Goal: Task Accomplishment & Management: Complete application form

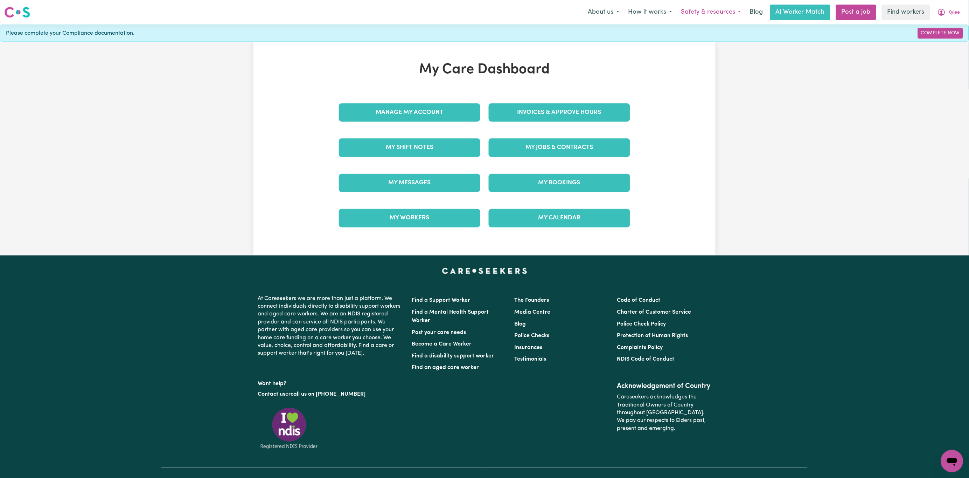
click at [695, 9] on button "Safety & resources" at bounding box center [711, 12] width 69 height 15
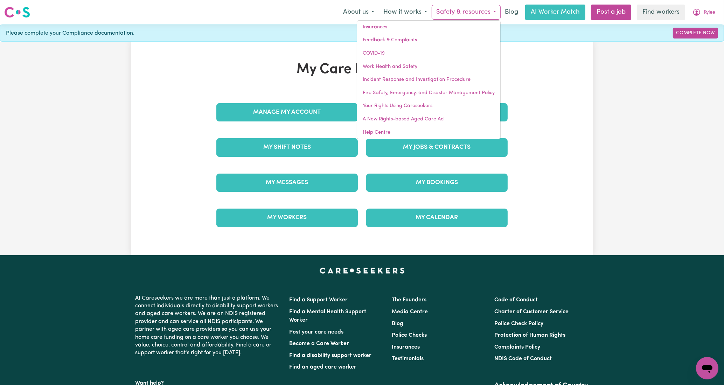
click at [138, 118] on div "My Care Dashboard Manage My Account Invoices & Approve Hours My Shift Notes My …" at bounding box center [362, 148] width 462 height 174
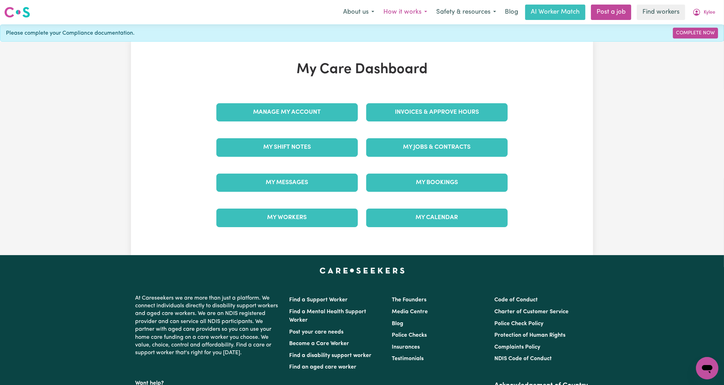
click at [405, 9] on button "How it works" at bounding box center [405, 12] width 53 height 15
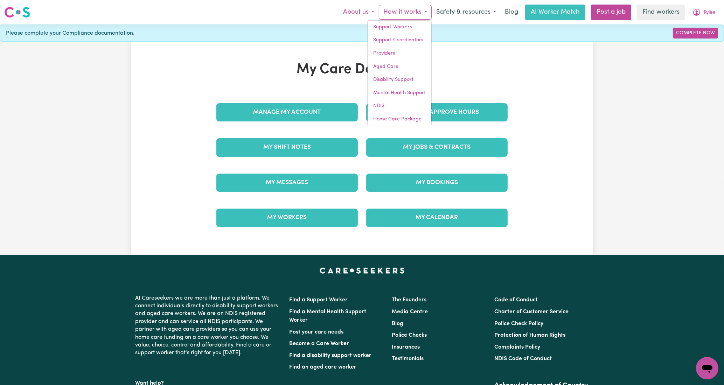
click at [353, 7] on button "About us" at bounding box center [359, 12] width 40 height 15
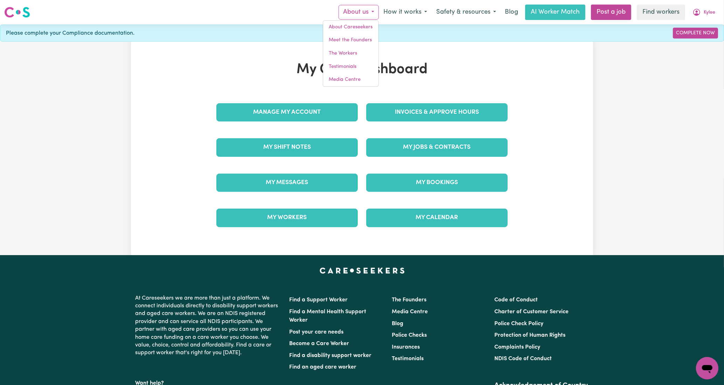
click at [602, 102] on div "My Care Dashboard Manage My Account Invoices & Approve Hours My Shift Notes My …" at bounding box center [362, 149] width 724 height 214
click at [471, 13] on button "Safety & resources" at bounding box center [466, 12] width 69 height 15
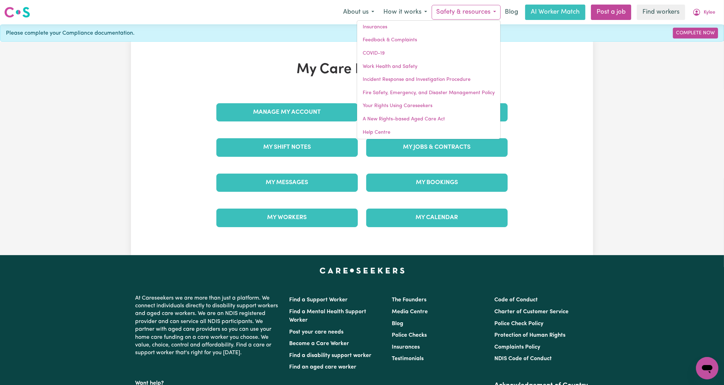
click at [606, 144] on div "My Care Dashboard Manage My Account Invoices & Approve Hours My Shift Notes My …" at bounding box center [362, 149] width 724 height 214
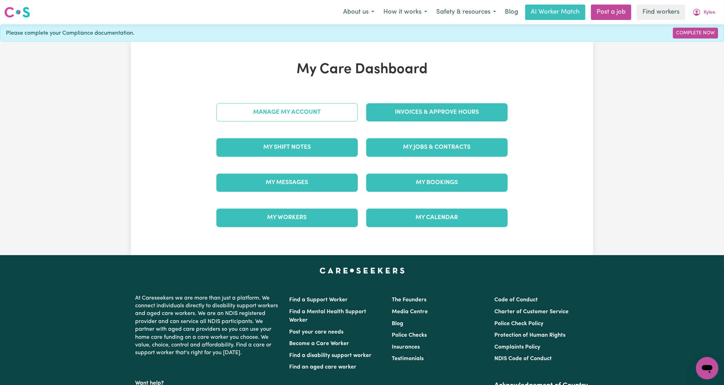
click at [294, 113] on link "Manage My Account" at bounding box center [286, 112] width 141 height 18
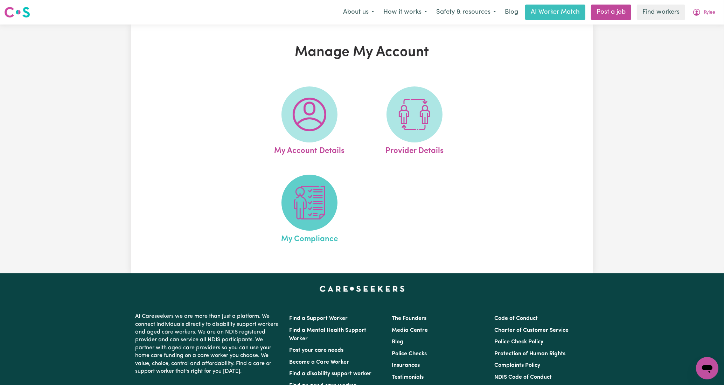
click at [311, 203] on img at bounding box center [310, 203] width 34 height 34
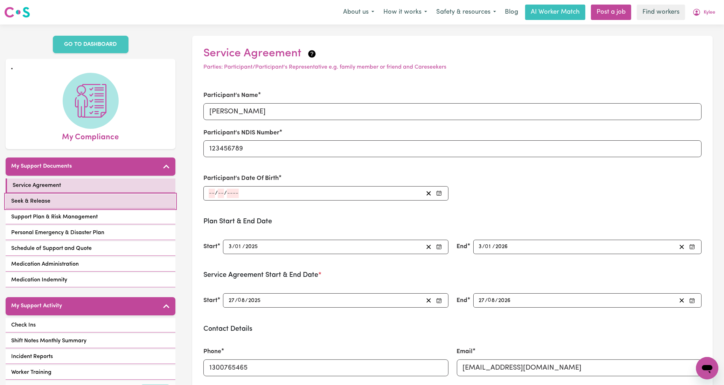
click at [36, 202] on span "Seek & Release" at bounding box center [30, 201] width 39 height 8
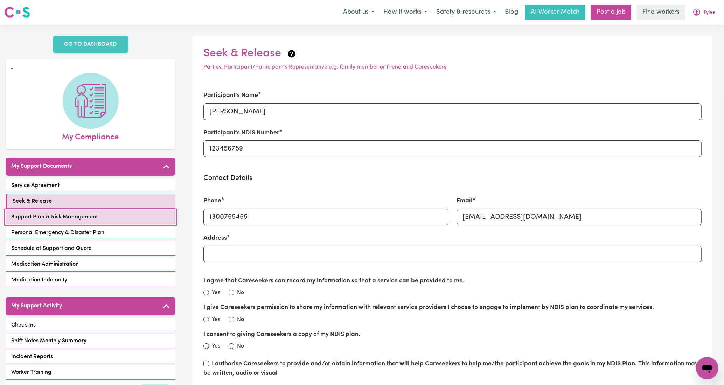
click at [41, 215] on span "Support Plan & Risk Management" at bounding box center [54, 217] width 86 height 8
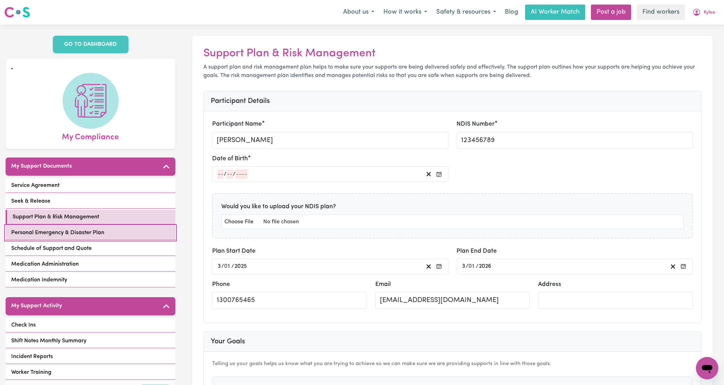
click at [40, 228] on link "Personal Emergency & Disaster Plan" at bounding box center [91, 233] width 170 height 14
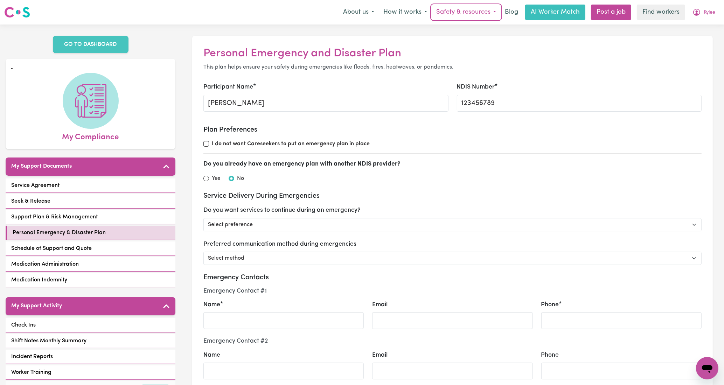
click at [473, 7] on button "Safety & resources" at bounding box center [466, 12] width 69 height 15
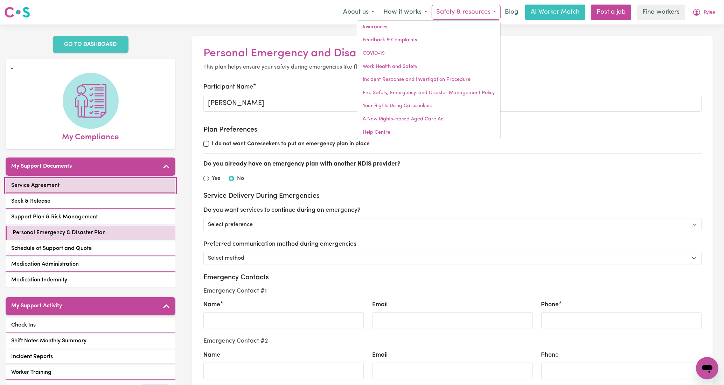
click at [80, 193] on link "Service Agreement" at bounding box center [91, 186] width 170 height 14
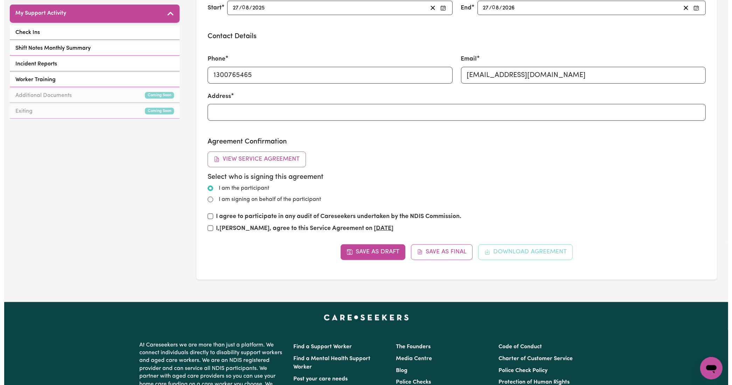
scroll to position [297, 0]
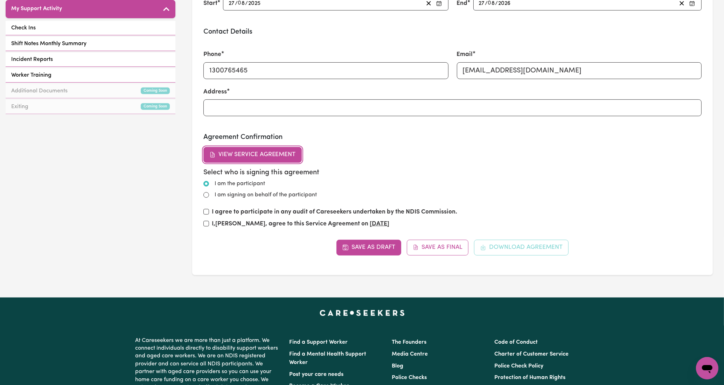
click at [268, 150] on button "View Service Agreement" at bounding box center [252, 154] width 98 height 15
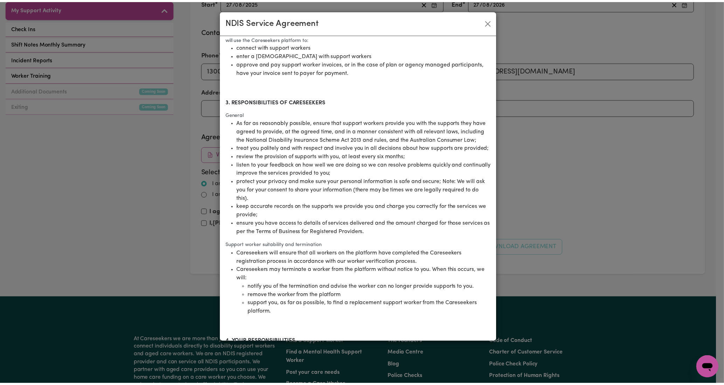
scroll to position [0, 0]
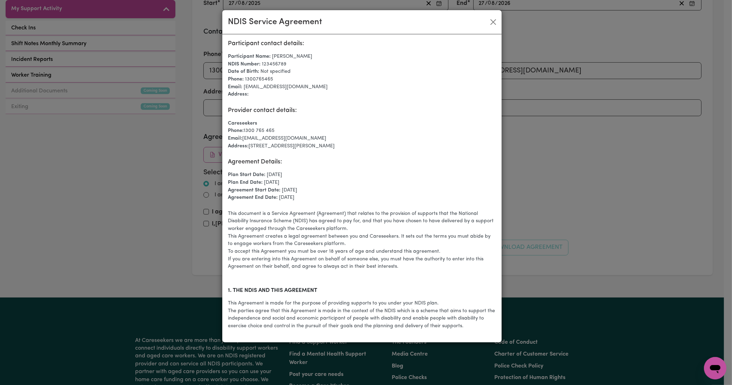
click at [127, 204] on div "NDIS Service Agreement Participant contact details: Participant Name: [PERSON_N…" at bounding box center [366, 192] width 732 height 385
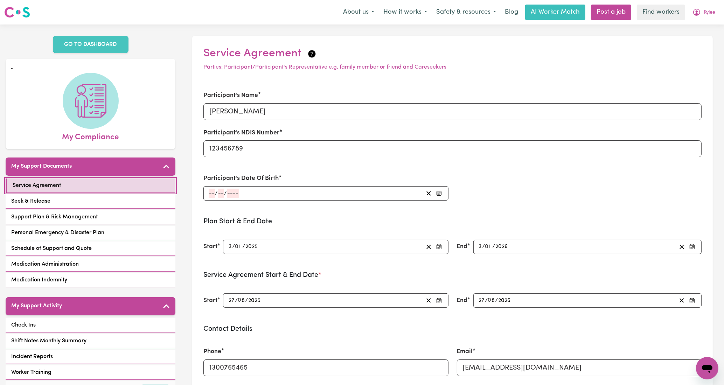
click at [67, 187] on link "Service Agreement" at bounding box center [91, 186] width 170 height 14
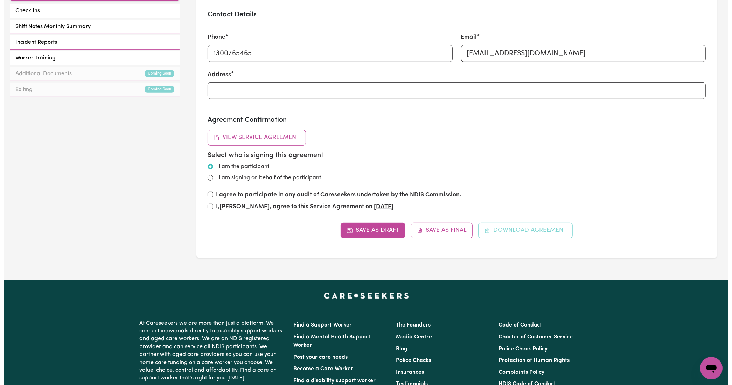
scroll to position [315, 0]
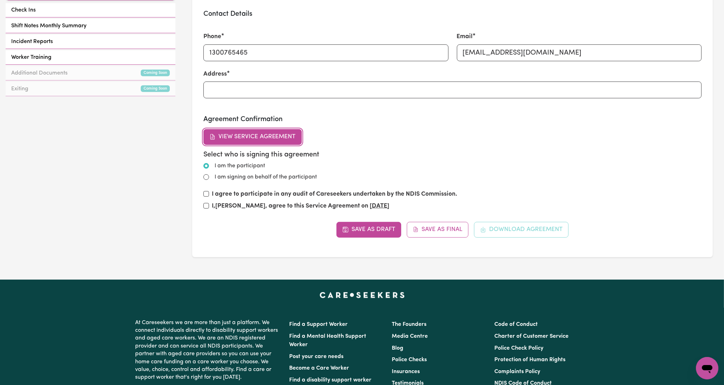
click at [292, 138] on button "View Service Agreement" at bounding box center [252, 136] width 98 height 15
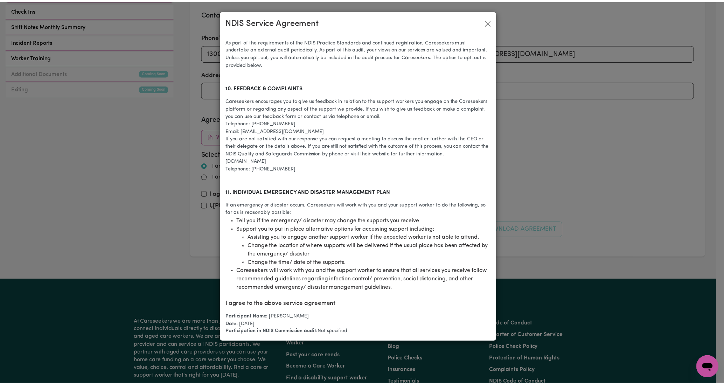
scroll to position [1317, 0]
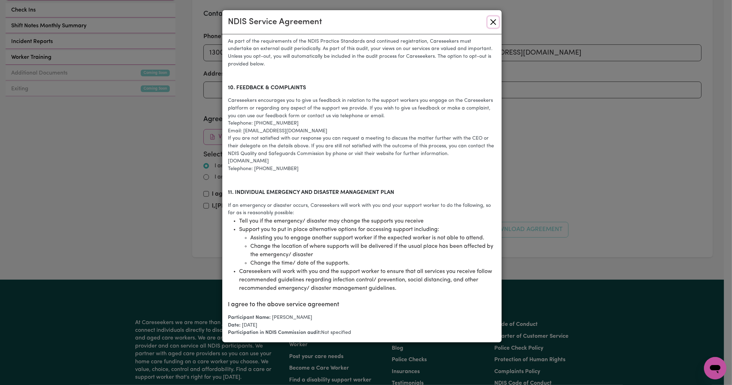
click at [493, 20] on button "Close" at bounding box center [493, 21] width 11 height 11
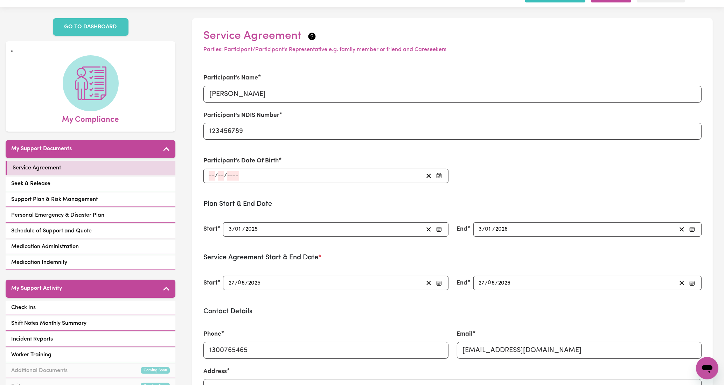
scroll to position [0, 0]
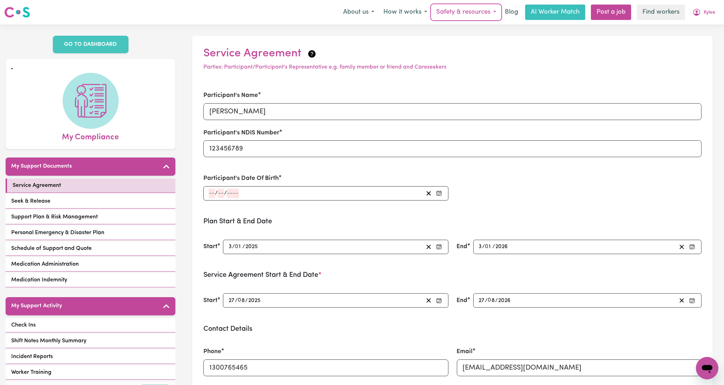
click at [463, 11] on button "Safety & resources" at bounding box center [466, 12] width 69 height 15
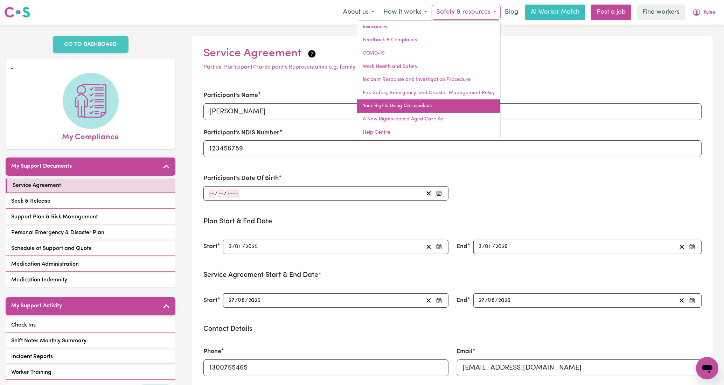
click at [431, 108] on link "Your Rights Using Careseekers" at bounding box center [428, 105] width 143 height 13
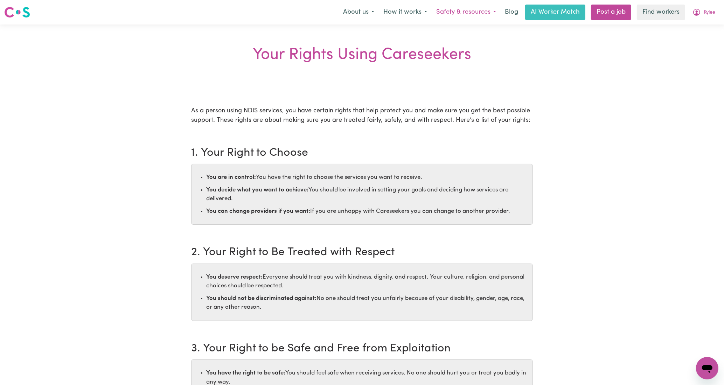
click at [475, 13] on button "Safety & resources" at bounding box center [466, 12] width 69 height 15
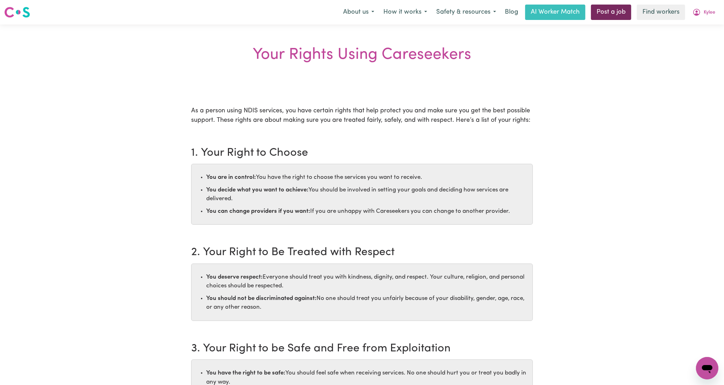
click at [606, 8] on link "Post a job" at bounding box center [611, 12] width 40 height 15
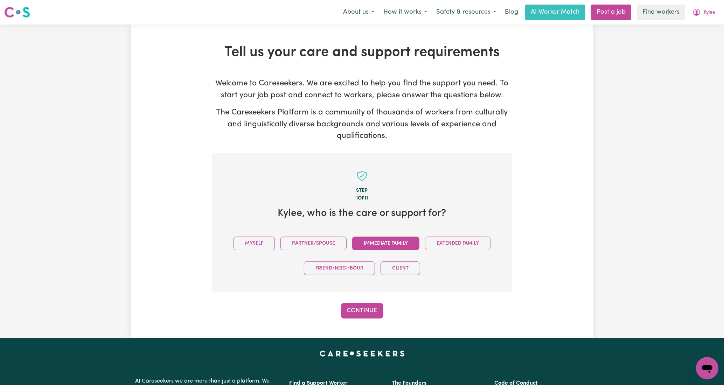
click at [393, 241] on button "Immediate Family" at bounding box center [385, 244] width 67 height 14
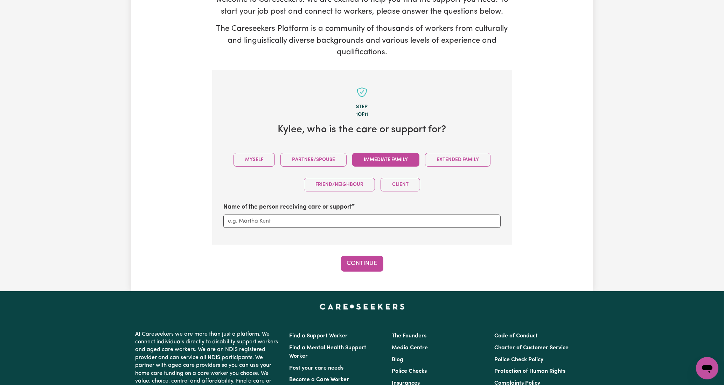
scroll to position [105, 0]
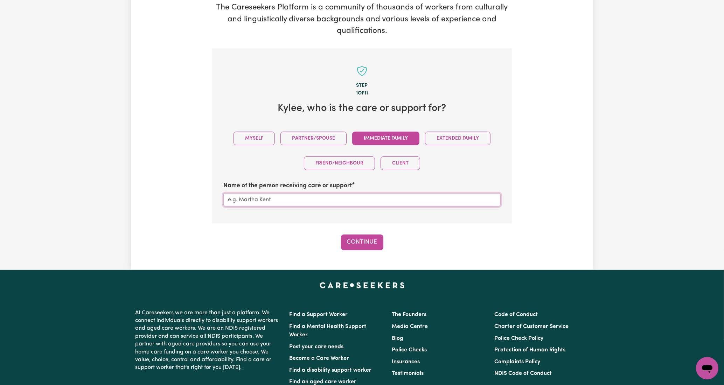
click at [344, 195] on input "Name of the person receiving care or support" at bounding box center [361, 199] width 277 height 13
type input "[PERSON_NAME]"
drag, startPoint x: 361, startPoint y: 231, endPoint x: 361, endPoint y: 241, distance: 9.8
click at [361, 236] on div "Step 1 of 11 [PERSON_NAME] , who is the care or support for? Myself Partner/Spo…" at bounding box center [362, 149] width 300 height 202
click at [361, 241] on button "Continue" at bounding box center [362, 242] width 42 height 15
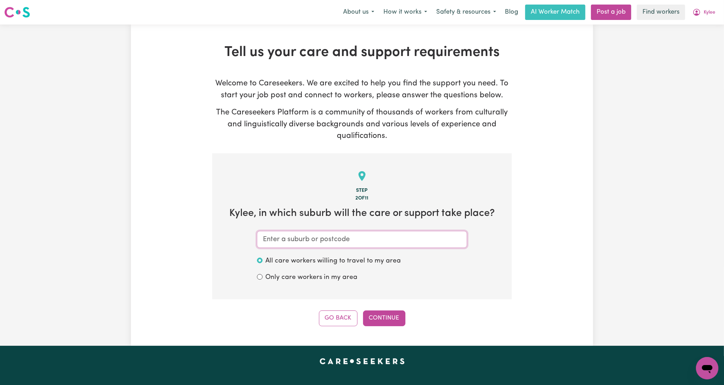
click at [379, 238] on input "text" at bounding box center [362, 239] width 210 height 17
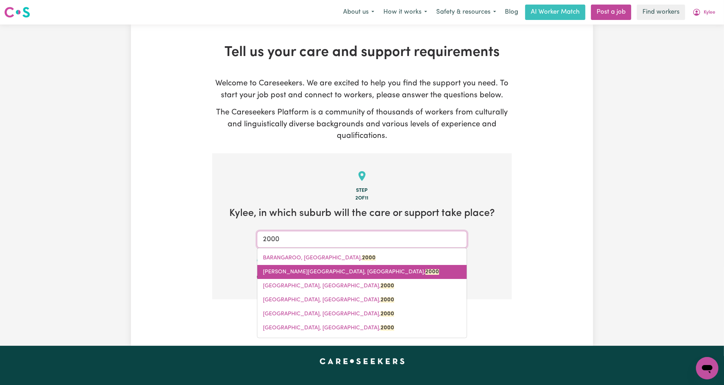
click at [313, 270] on span "[PERSON_NAME][GEOGRAPHIC_DATA], [GEOGRAPHIC_DATA], 2000" at bounding box center [351, 272] width 176 height 6
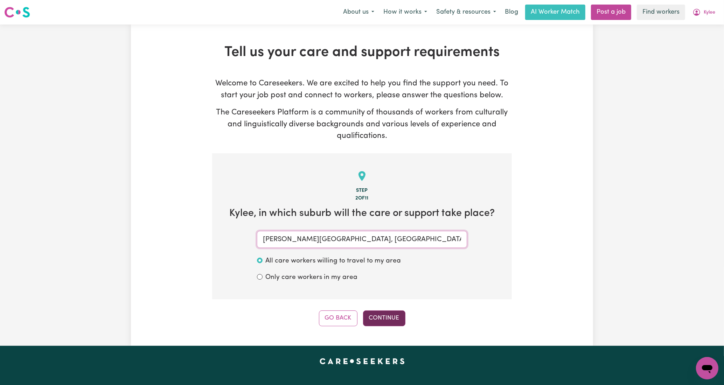
type input "[PERSON_NAME][GEOGRAPHIC_DATA], [GEOGRAPHIC_DATA], 2000"
click at [396, 314] on button "Continue" at bounding box center [384, 318] width 42 height 15
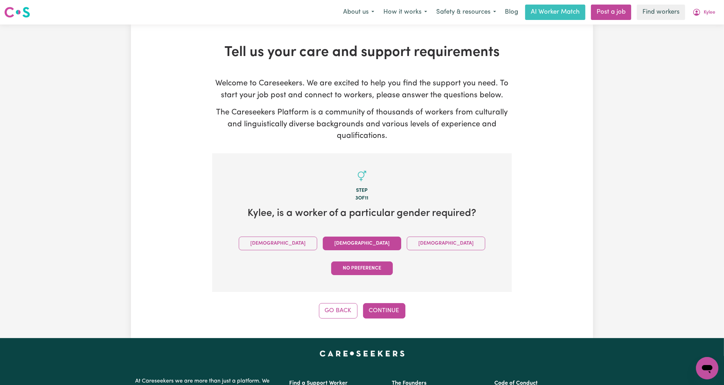
click at [331, 244] on button "[DEMOGRAPHIC_DATA]" at bounding box center [362, 244] width 78 height 14
click at [374, 303] on button "Continue" at bounding box center [384, 310] width 42 height 15
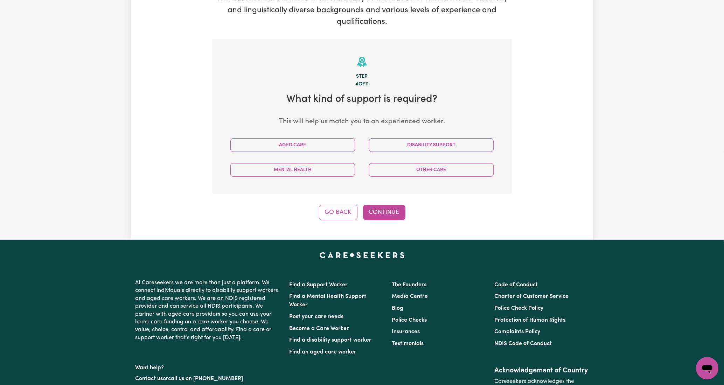
scroll to position [153, 0]
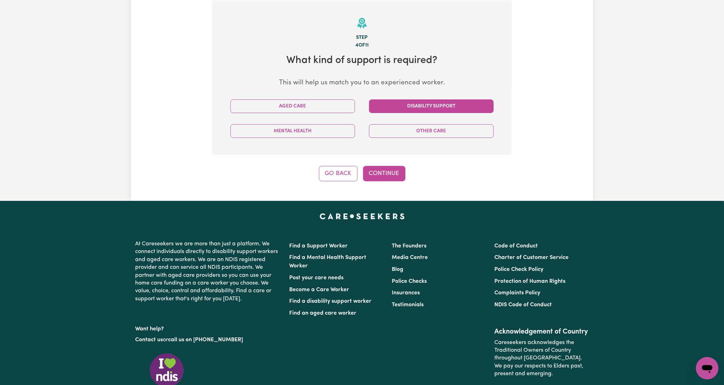
click at [468, 108] on button "Disability Support" at bounding box center [431, 106] width 125 height 14
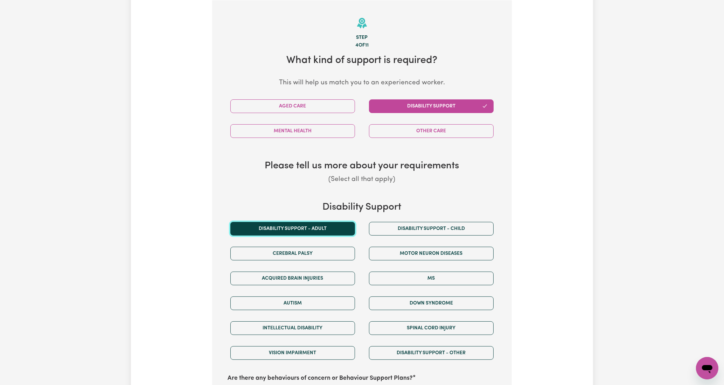
click at [326, 229] on button "Disability support - Adult" at bounding box center [292, 229] width 125 height 14
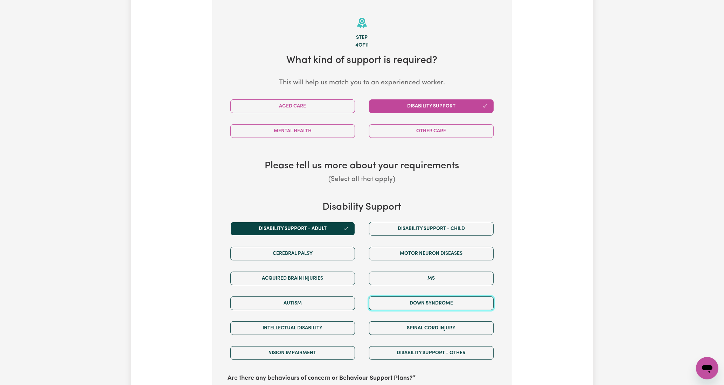
drag, startPoint x: 425, startPoint y: 297, endPoint x: 497, endPoint y: 289, distance: 72.3
click at [468, 312] on div "Down syndrome" at bounding box center [431, 303] width 139 height 25
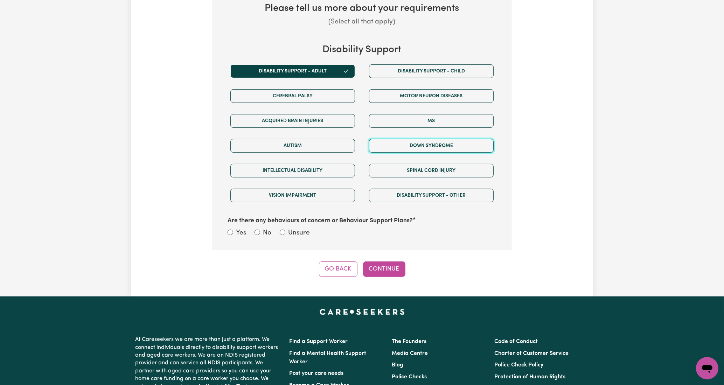
scroll to position [241, 0]
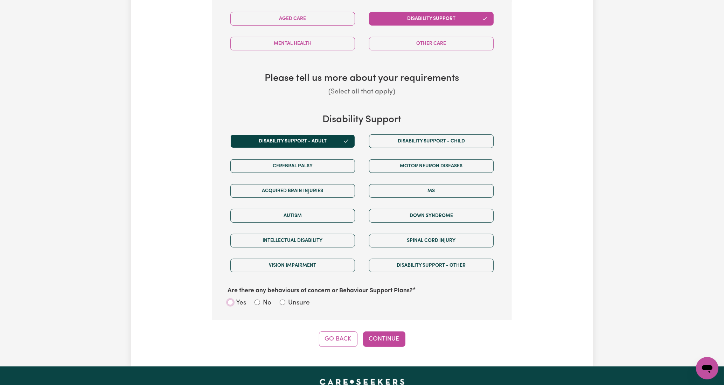
click at [228, 304] on input "Yes" at bounding box center [231, 303] width 6 height 6
radio input "true"
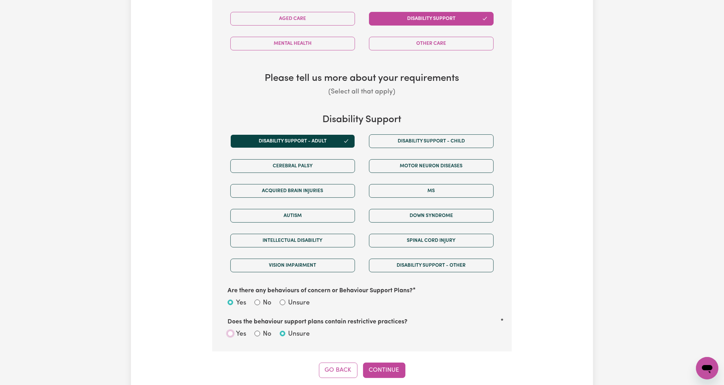
click at [231, 332] on input "Yes" at bounding box center [231, 334] width 6 height 6
radio input "true"
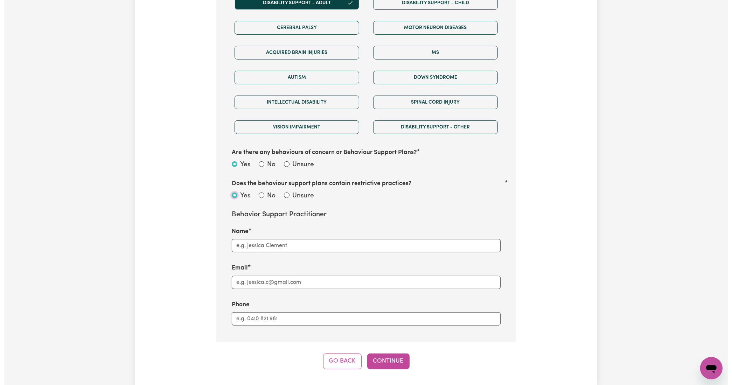
scroll to position [451, 0]
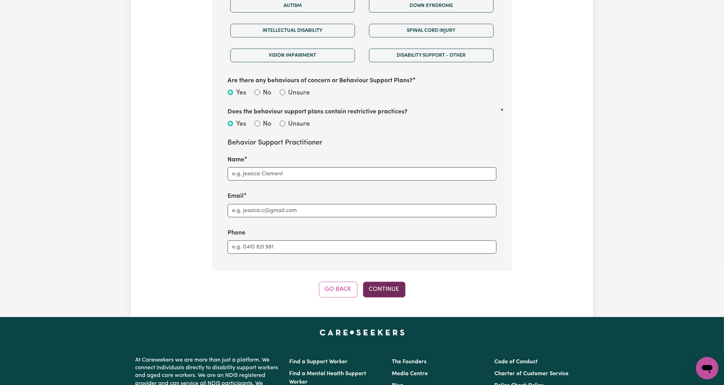
click at [391, 287] on button "Continue" at bounding box center [384, 289] width 42 height 15
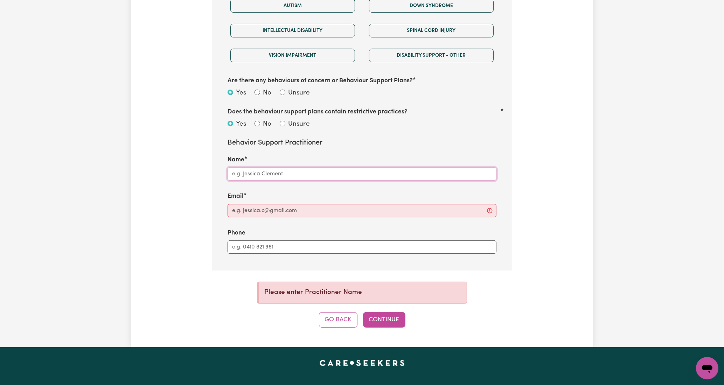
click at [394, 178] on input "Name" at bounding box center [362, 173] width 269 height 13
type input "dxx"
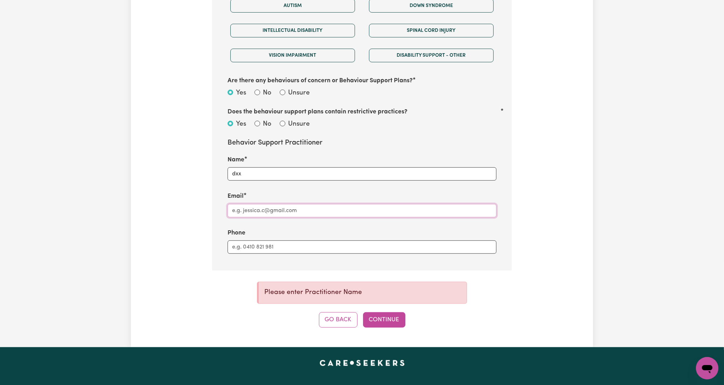
click at [365, 209] on input "Email" at bounding box center [362, 210] width 269 height 13
type input "x"
drag, startPoint x: 268, startPoint y: 248, endPoint x: 294, endPoint y: 249, distance: 26.0
click at [268, 248] on input "Phone" at bounding box center [362, 247] width 269 height 13
type input "x"
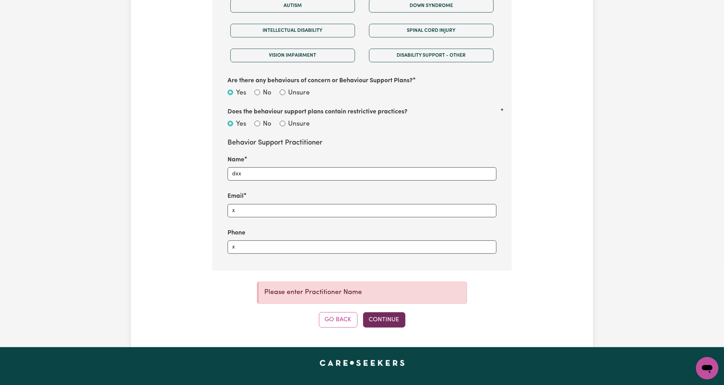
click at [383, 316] on button "Continue" at bounding box center [384, 319] width 42 height 15
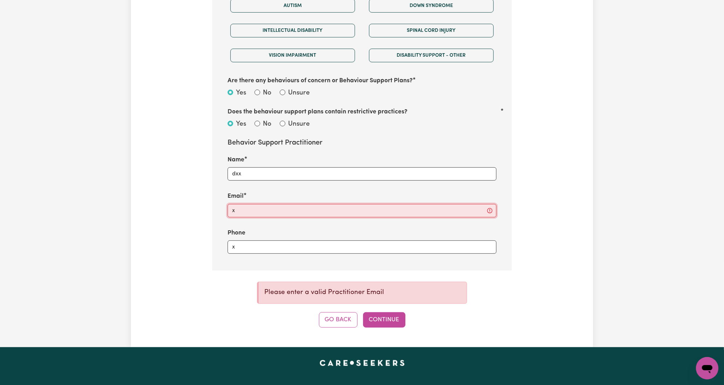
click at [320, 215] on input "x" at bounding box center [362, 210] width 269 height 13
type input "a@[DOMAIN_NAME]"
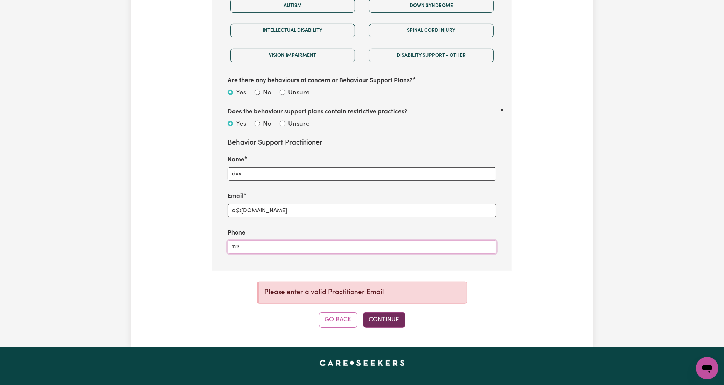
type input "123"
click at [388, 318] on button "Continue" at bounding box center [384, 319] width 42 height 15
select select "NDIS_FUNDING_PLAN_MANAGED"
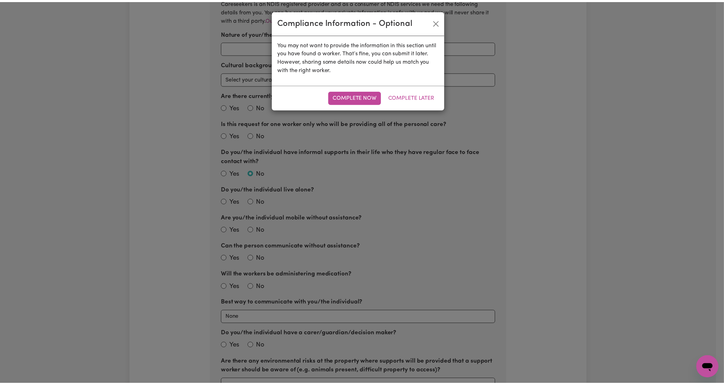
scroll to position [153, 0]
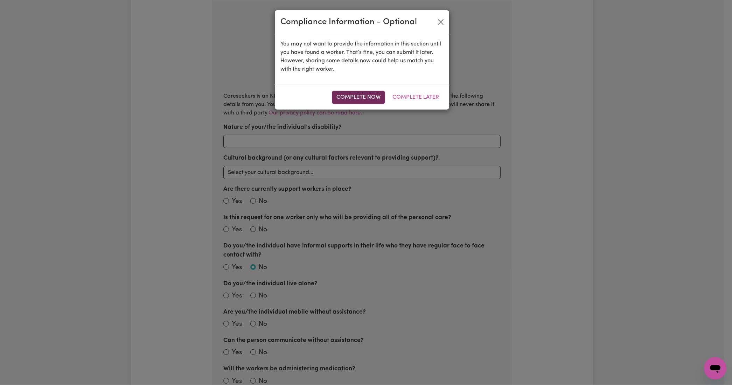
click at [379, 97] on button "Complete Now" at bounding box center [358, 97] width 53 height 13
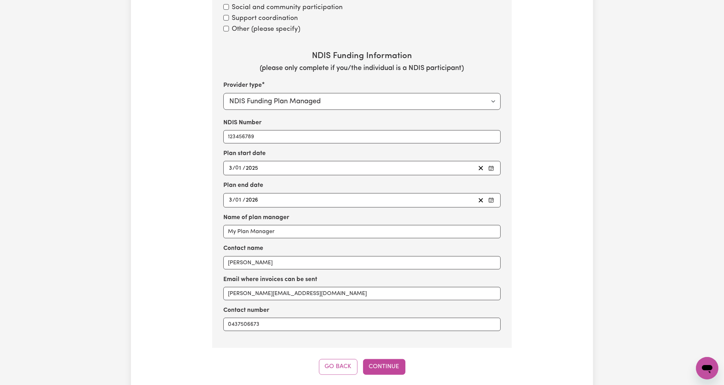
scroll to position [906, 0]
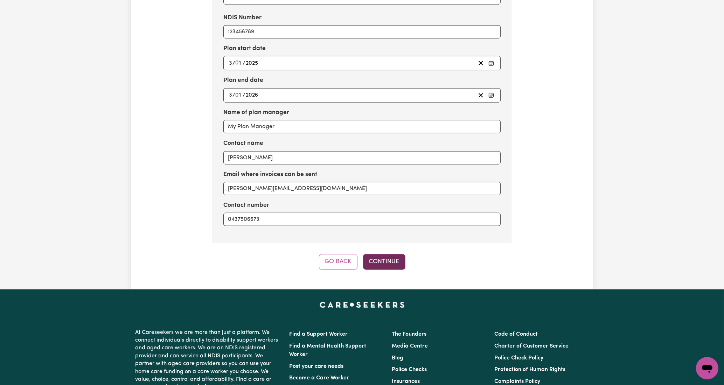
click at [395, 263] on button "Continue" at bounding box center [384, 261] width 42 height 15
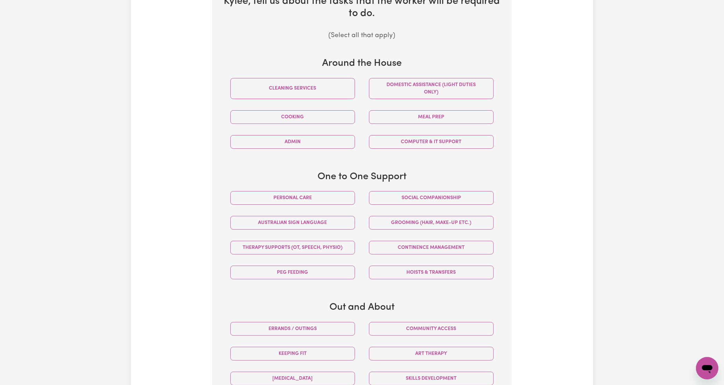
scroll to position [223, 0]
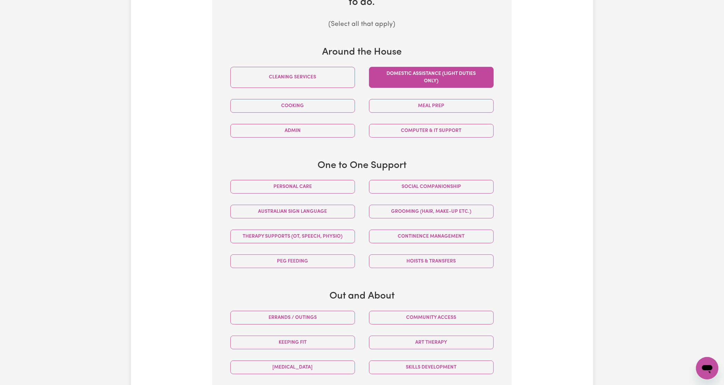
click at [428, 76] on button "Domestic assistance (light duties only)" at bounding box center [431, 77] width 125 height 21
click at [431, 103] on button "Meal prep" at bounding box center [431, 106] width 125 height 14
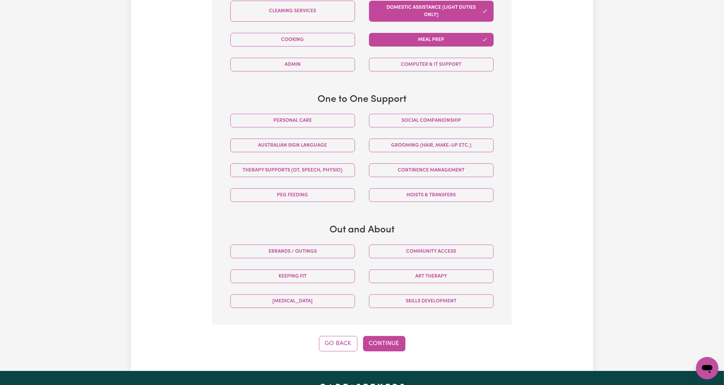
scroll to position [293, 0]
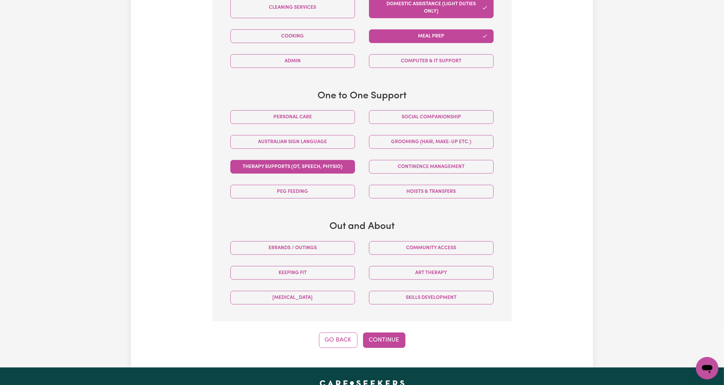
click at [333, 168] on button "Therapy Supports (OT, speech, physio)" at bounding box center [292, 167] width 125 height 14
click at [317, 149] on div "Australian Sign Language" at bounding box center [292, 142] width 139 height 25
click at [328, 116] on button "Personal care" at bounding box center [292, 117] width 125 height 14
click at [306, 161] on button "Therapy Supports (OT, speech, physio)" at bounding box center [292, 167] width 125 height 14
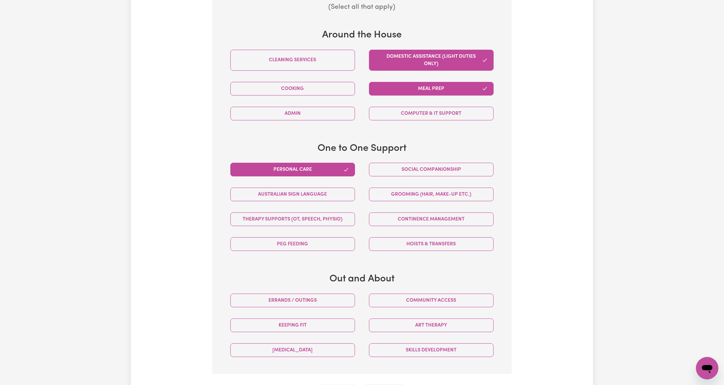
scroll to position [311, 0]
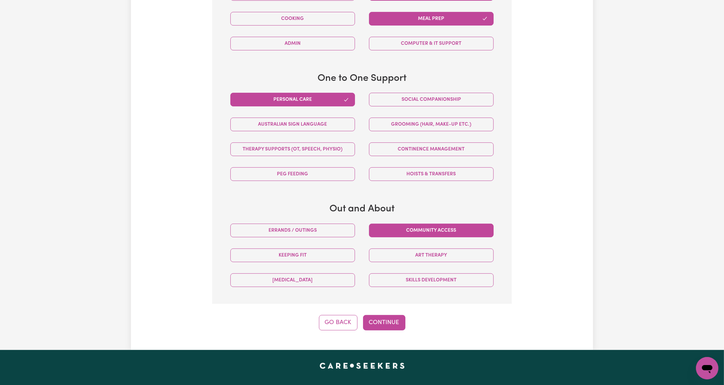
click at [444, 234] on button "Community access" at bounding box center [431, 231] width 125 height 14
click at [381, 319] on button "Continue" at bounding box center [384, 322] width 42 height 15
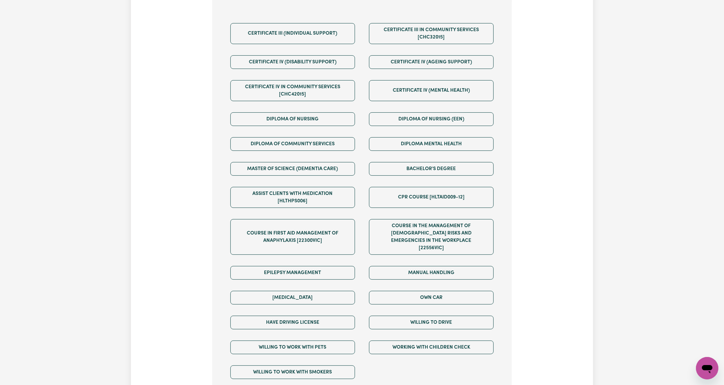
scroll to position [223, 0]
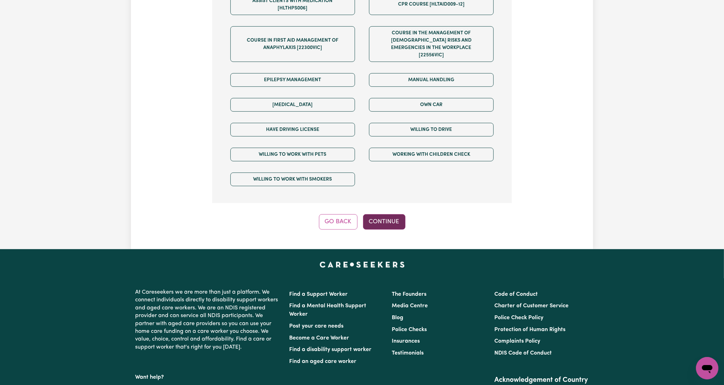
click at [390, 214] on button "Continue" at bounding box center [384, 221] width 42 height 15
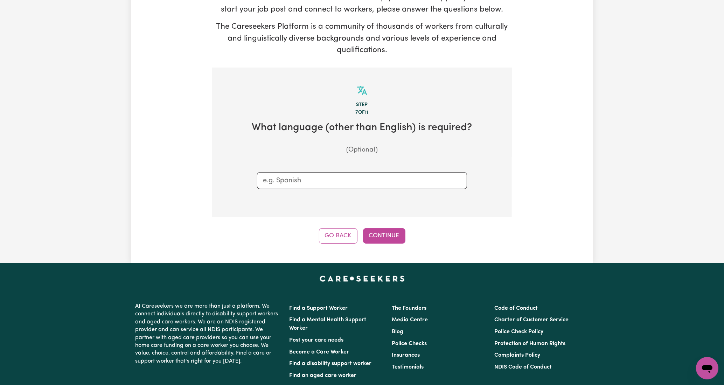
scroll to position [83, 0]
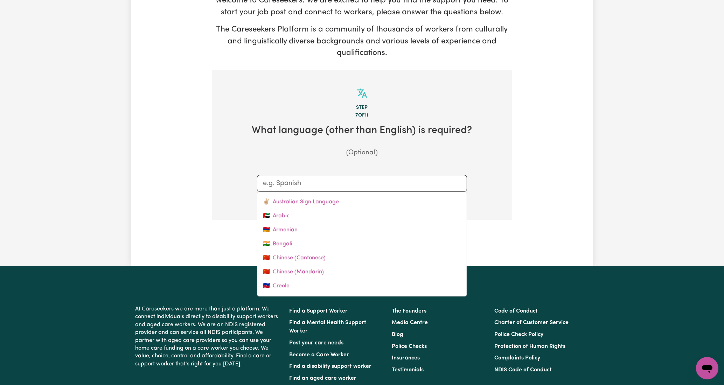
click at [338, 177] on div at bounding box center [362, 183] width 210 height 17
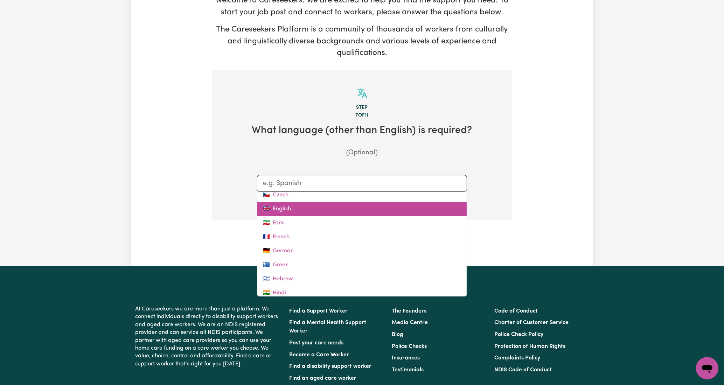
click at [315, 206] on link "🇬🇧 English" at bounding box center [361, 209] width 209 height 14
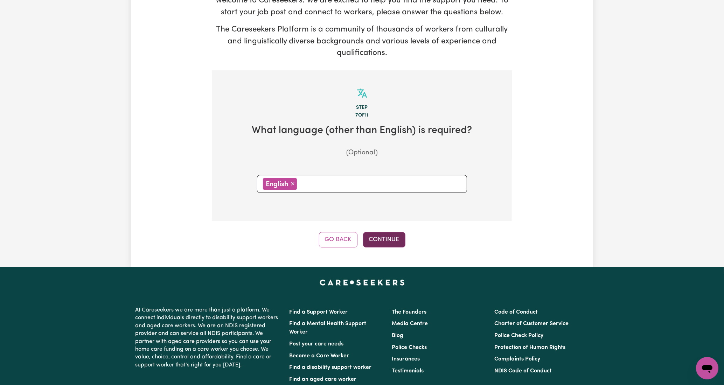
click at [381, 242] on button "Continue" at bounding box center [384, 239] width 42 height 15
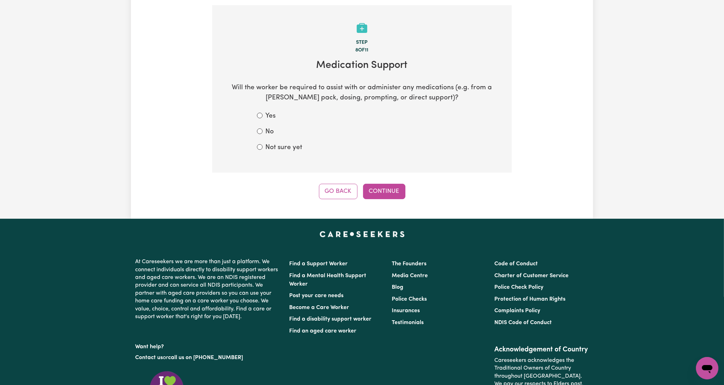
scroll to position [153, 0]
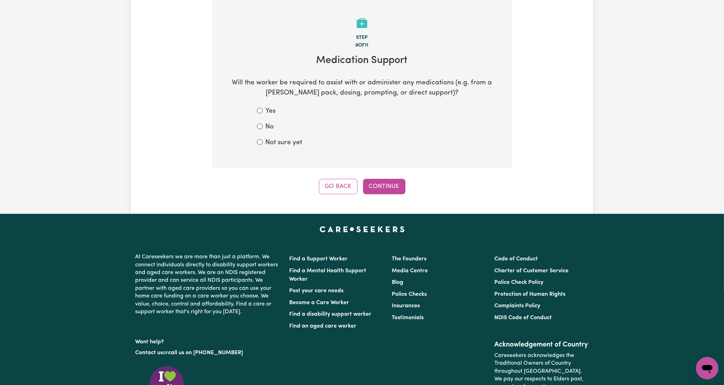
click at [264, 113] on div "Yes" at bounding box center [362, 111] width 210 height 10
click at [269, 109] on label "Yes" at bounding box center [270, 111] width 10 height 10
click at [263, 109] on input "Yes" at bounding box center [260, 111] width 6 height 6
radio input "true"
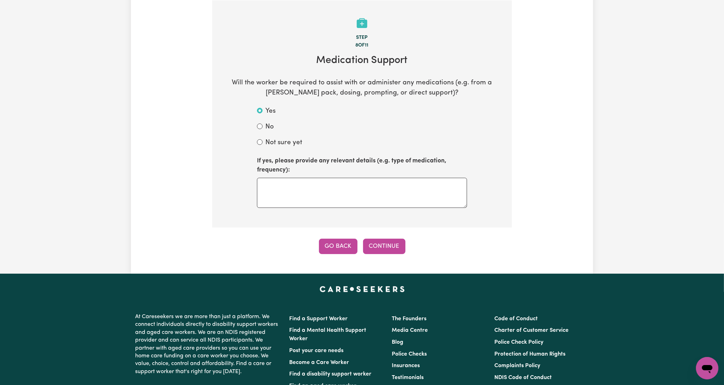
drag, startPoint x: 391, startPoint y: 249, endPoint x: 326, endPoint y: 238, distance: 66.0
click at [326, 239] on div "Go Back Continue" at bounding box center [362, 246] width 300 height 15
click at [286, 138] on label "Not sure yet" at bounding box center [283, 143] width 37 height 10
click at [263, 139] on input "Not sure yet" at bounding box center [260, 142] width 6 height 6
radio input "true"
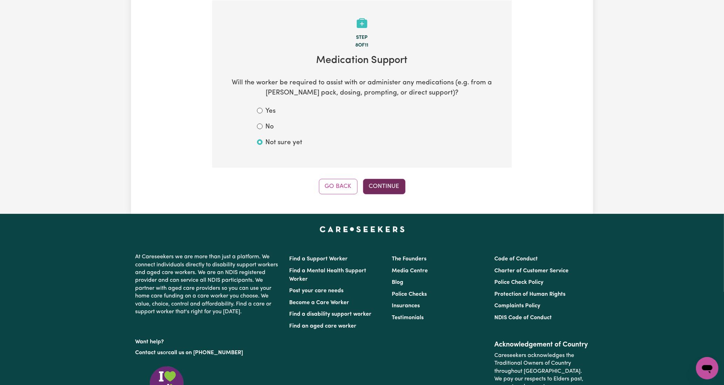
click at [395, 181] on button "Continue" at bounding box center [384, 186] width 42 height 15
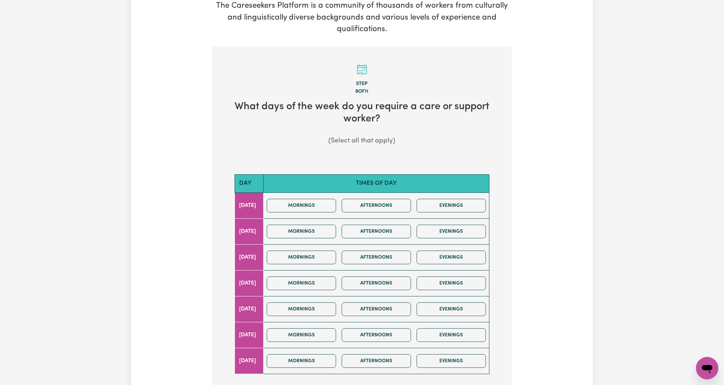
scroll to position [158, 0]
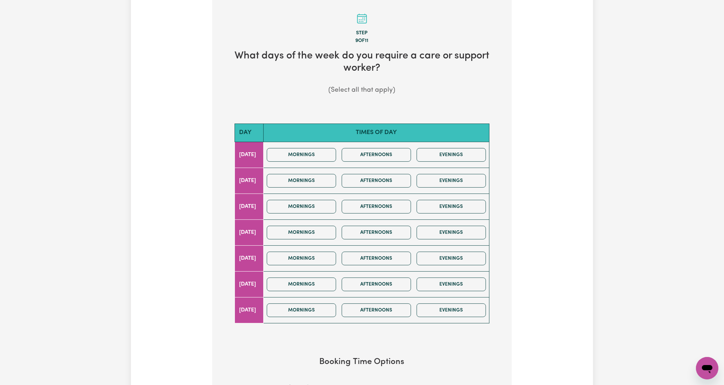
click at [319, 167] on td "Mornings Afternoons Evenings" at bounding box center [376, 155] width 226 height 26
click at [319, 173] on div "Mornings Afternoons Evenings" at bounding box center [376, 180] width 225 height 25
click at [318, 178] on button "Mornings" at bounding box center [301, 181] width 69 height 14
click at [322, 284] on button "Mornings" at bounding box center [301, 285] width 69 height 14
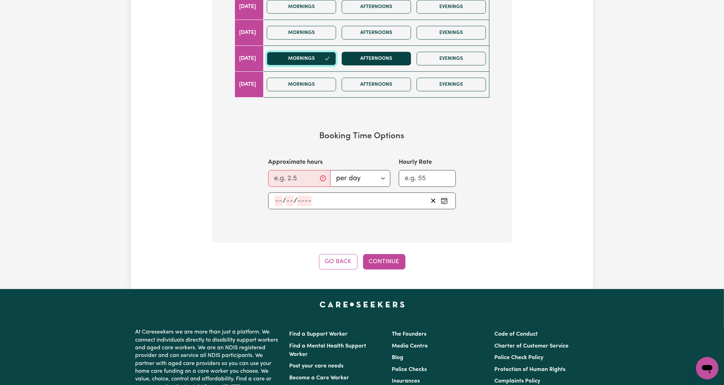
scroll to position [385, 0]
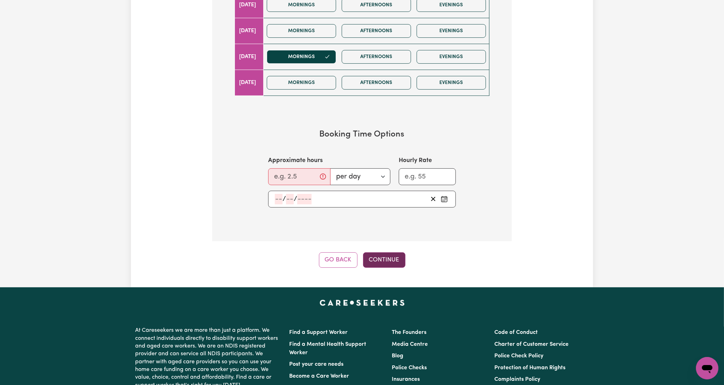
click at [392, 254] on button "Continue" at bounding box center [384, 259] width 42 height 15
type input "0.25"
click at [311, 176] on input "0.25" at bounding box center [297, 176] width 58 height 17
click at [358, 197] on div "/ /" at bounding box center [351, 199] width 154 height 11
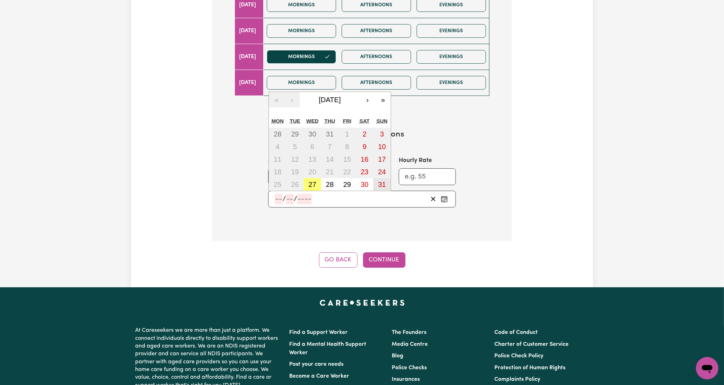
click at [382, 181] on abbr "31" at bounding box center [382, 185] width 8 height 8
type input "[DATE]"
type input "31"
type input "8"
type input "2025"
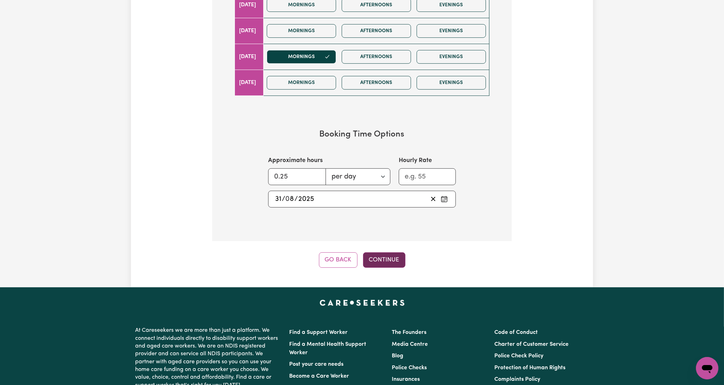
click at [393, 258] on button "Continue" at bounding box center [384, 259] width 42 height 15
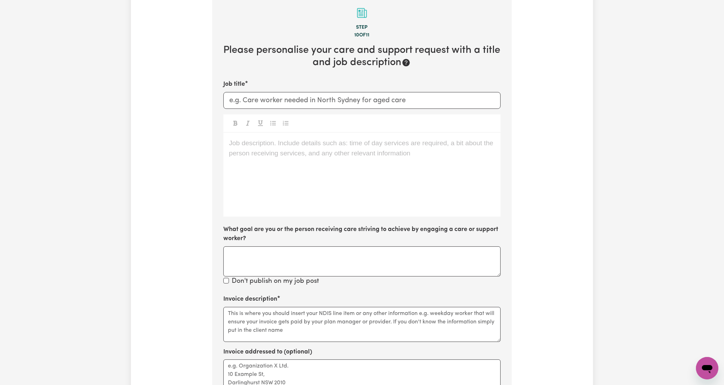
scroll to position [153, 0]
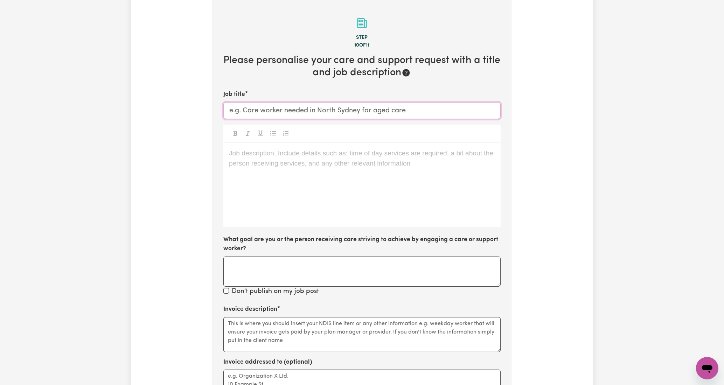
click at [323, 111] on input "Job title" at bounding box center [361, 110] width 277 height 17
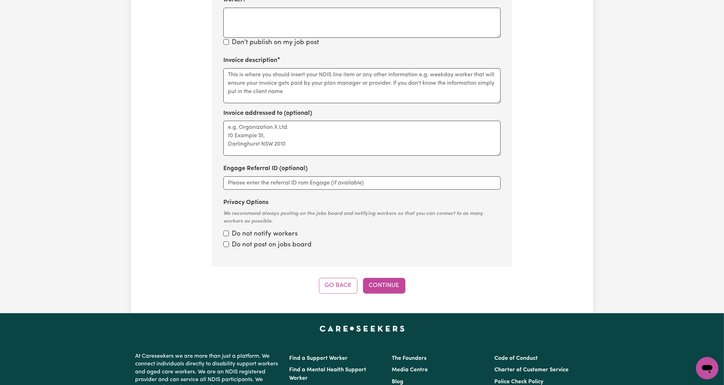
scroll to position [416, 0]
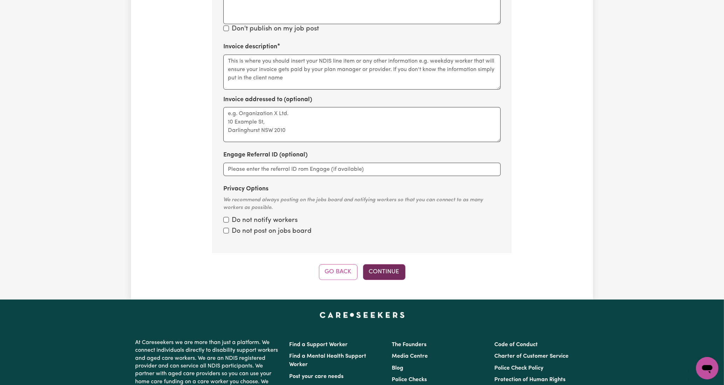
click at [386, 266] on button "Continue" at bounding box center [384, 271] width 42 height 15
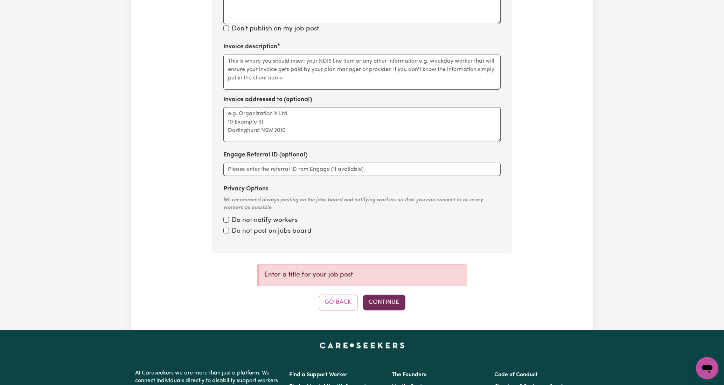
click at [386, 296] on button "Continue" at bounding box center [384, 302] width 42 height 15
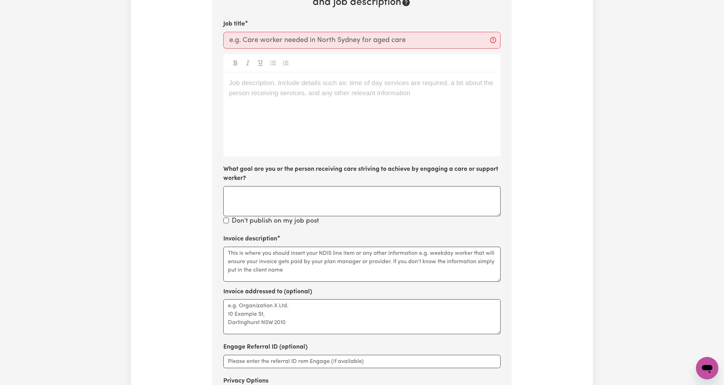
scroll to position [0, 0]
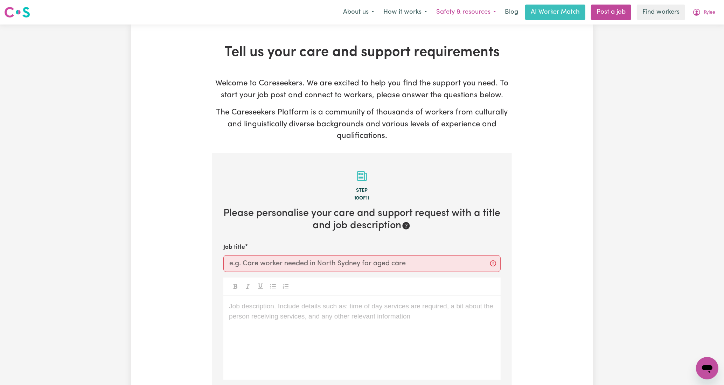
click at [457, 12] on button "Safety & resources" at bounding box center [466, 12] width 69 height 15
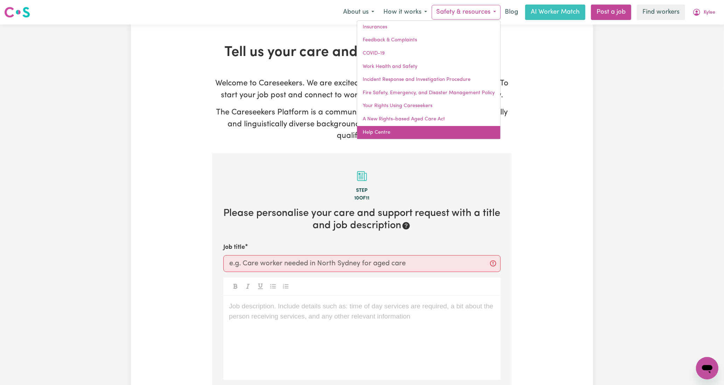
click at [380, 129] on link "Help Centre" at bounding box center [428, 132] width 143 height 13
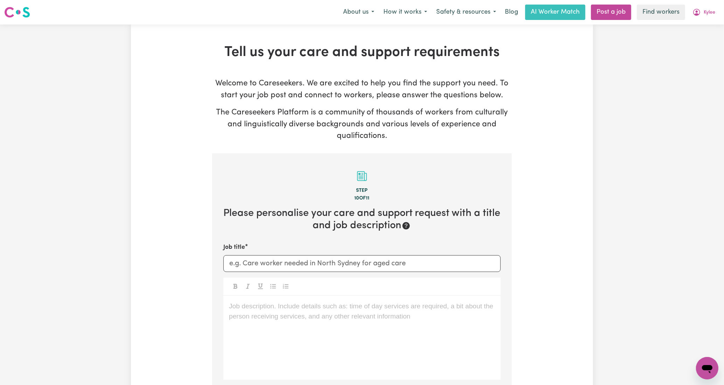
click at [703, 2] on nav "Menu About us How it works Safety & resources Blog AI Worker Match Post a job F…" at bounding box center [362, 12] width 724 height 25
click at [706, 13] on span "Kylee" at bounding box center [710, 13] width 12 height 8
click at [699, 35] on link "Logout" at bounding box center [691, 40] width 55 height 13
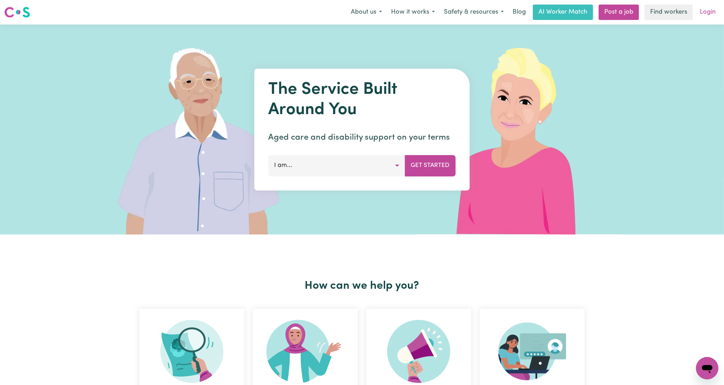
click at [705, 11] on link "Login" at bounding box center [708, 12] width 24 height 15
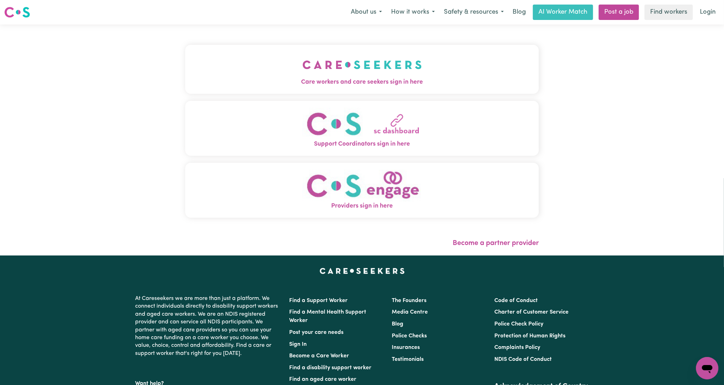
click at [372, 77] on img "Care workers and care seekers sign in here" at bounding box center [362, 65] width 119 height 26
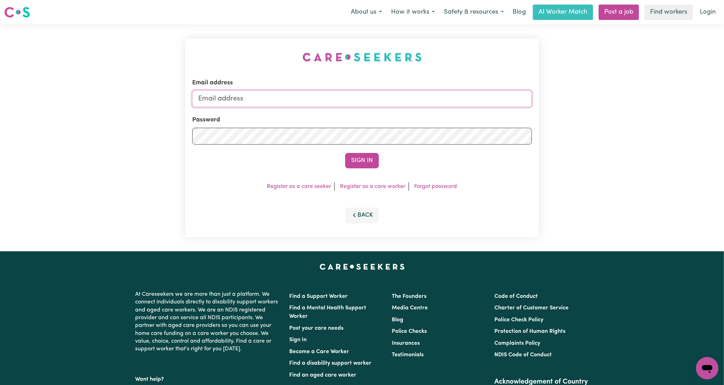
click at [370, 92] on input "Email address" at bounding box center [362, 98] width 340 height 17
click at [291, 102] on input "Email address" at bounding box center [362, 98] width 340 height 17
type input "[EMAIL_ADDRESS][DOMAIN_NAME]"
click at [345, 153] on button "Sign In" at bounding box center [362, 160] width 34 height 15
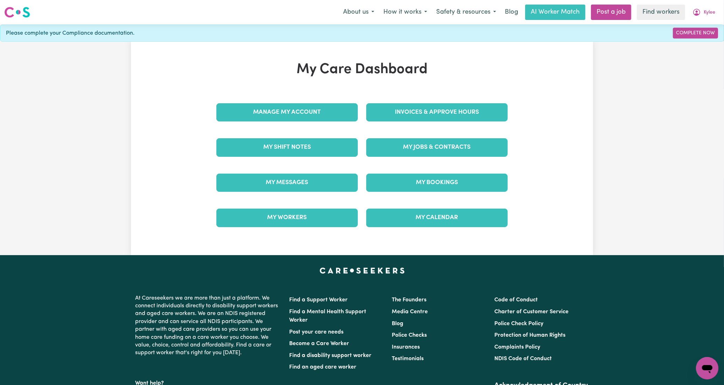
click at [706, 4] on div "Menu About us How it works Safety & resources Blog AI Worker Match Post a job F…" at bounding box center [362, 12] width 724 height 16
click at [706, 9] on button "Kylee" at bounding box center [704, 12] width 32 height 15
click at [425, 11] on button "How it works" at bounding box center [405, 12] width 53 height 15
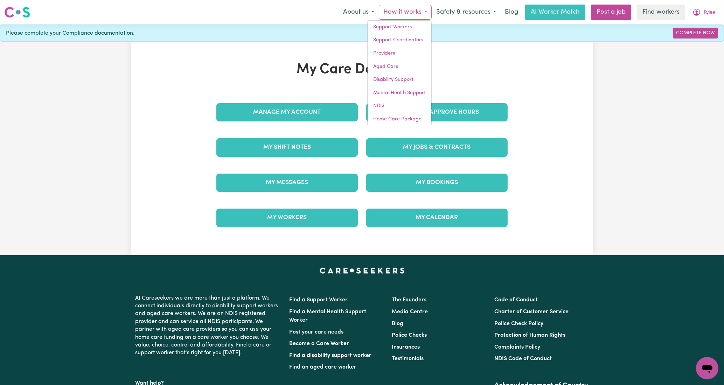
click at [603, 85] on div "My Care Dashboard Manage My Account Invoices & Approve Hours My Shift Notes My …" at bounding box center [362, 149] width 724 height 214
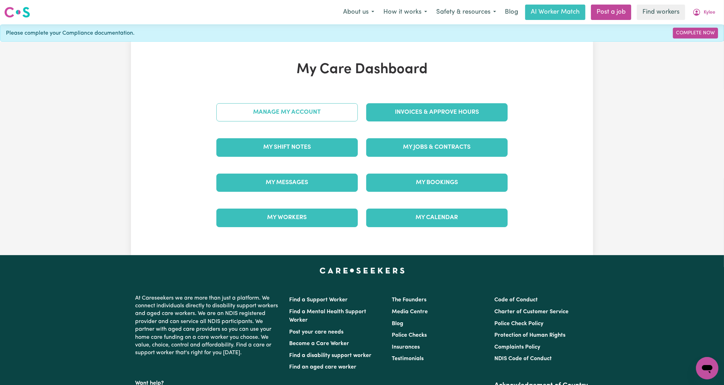
click at [296, 113] on link "Manage My Account" at bounding box center [286, 112] width 141 height 18
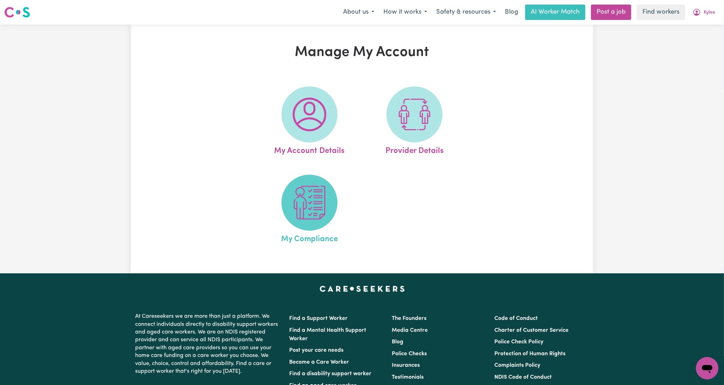
click at [318, 215] on img at bounding box center [310, 203] width 34 height 34
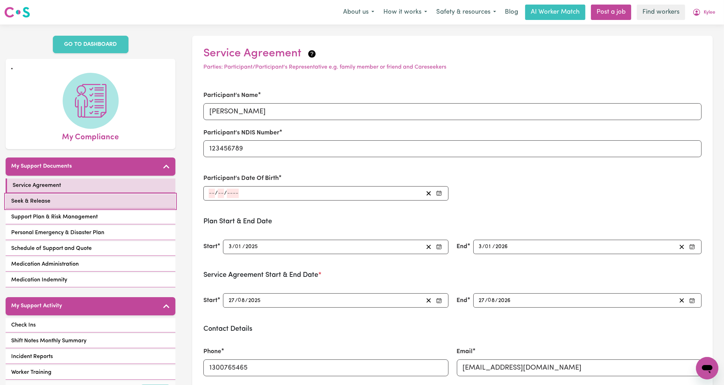
click at [50, 203] on link "Seek & Release" at bounding box center [91, 201] width 170 height 14
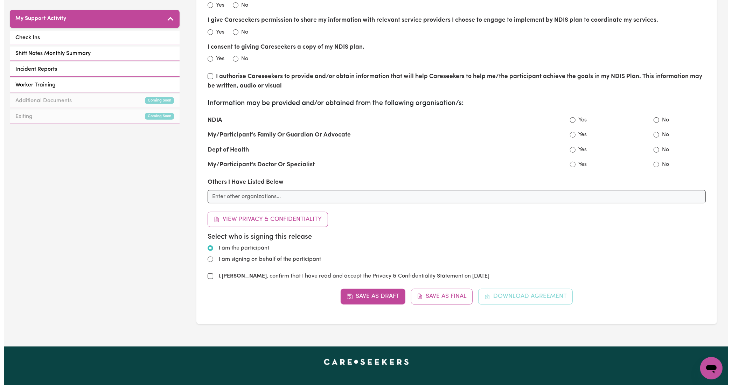
scroll to position [297, 0]
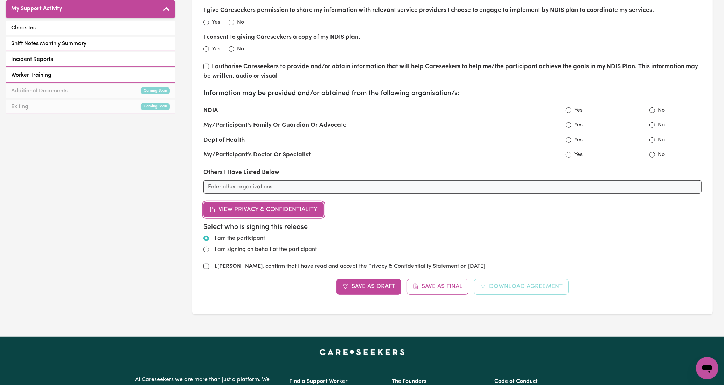
click at [280, 215] on button "View Privacy & Confidentiality" at bounding box center [263, 209] width 120 height 15
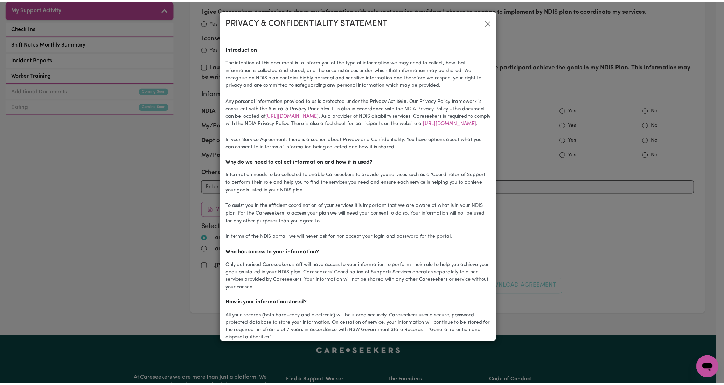
scroll to position [0, 0]
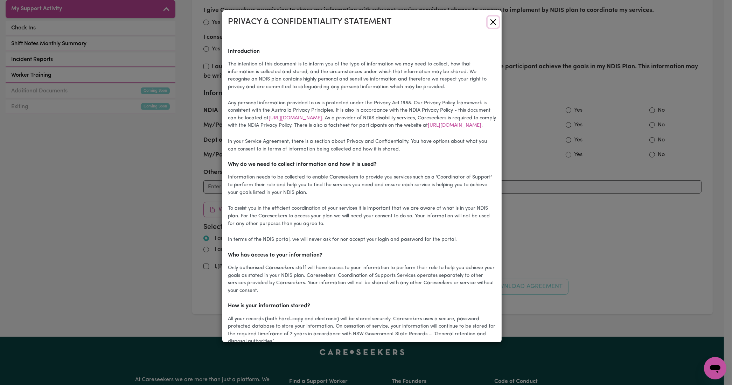
drag, startPoint x: 489, startPoint y: 19, endPoint x: 243, endPoint y: 90, distance: 255.9
click at [489, 19] on button "Close" at bounding box center [493, 21] width 11 height 11
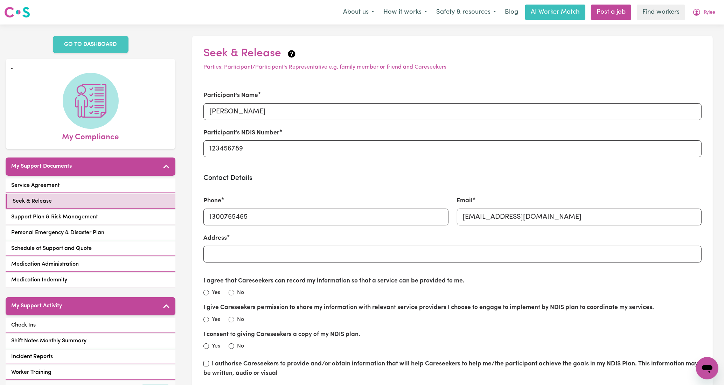
click at [288, 55] on icon at bounding box center [291, 53] width 7 height 7
click at [289, 55] on icon at bounding box center [291, 53] width 7 height 7
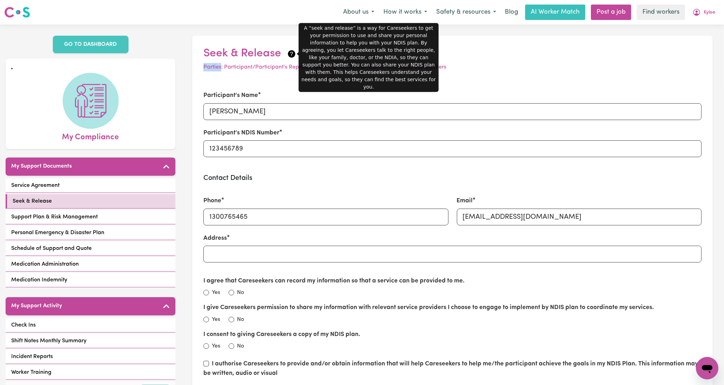
click at [289, 55] on icon at bounding box center [291, 53] width 7 height 7
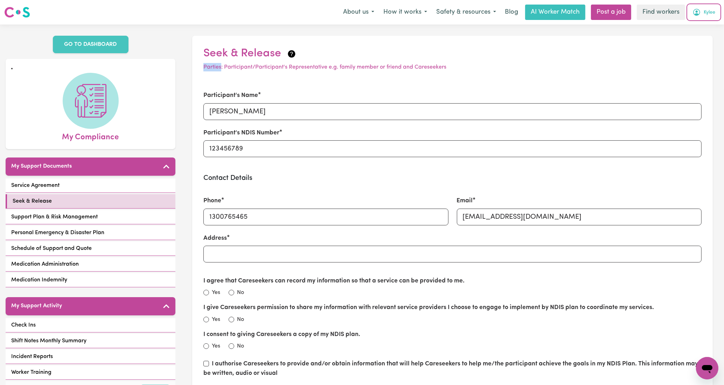
click at [699, 10] on icon "My Account" at bounding box center [697, 12] width 8 height 8
click at [688, 41] on link "Logout" at bounding box center [691, 40] width 55 height 13
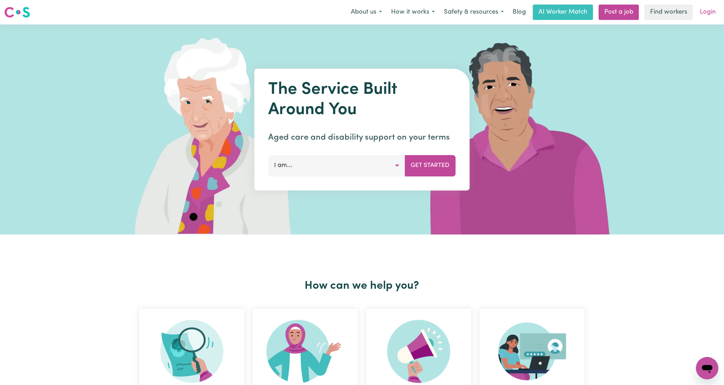
click at [710, 16] on link "Login" at bounding box center [708, 12] width 24 height 15
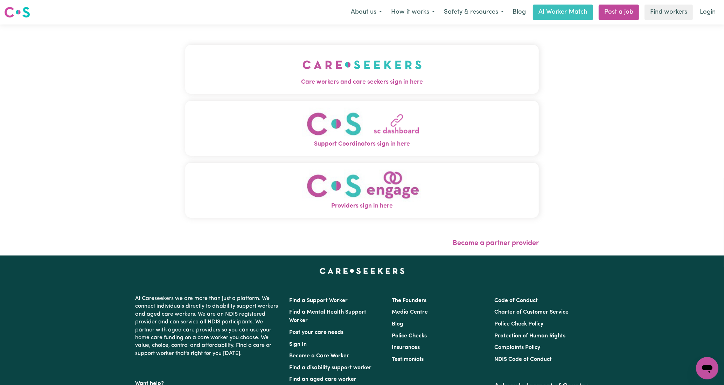
click at [330, 72] on img "Care workers and care seekers sign in here" at bounding box center [362, 65] width 119 height 26
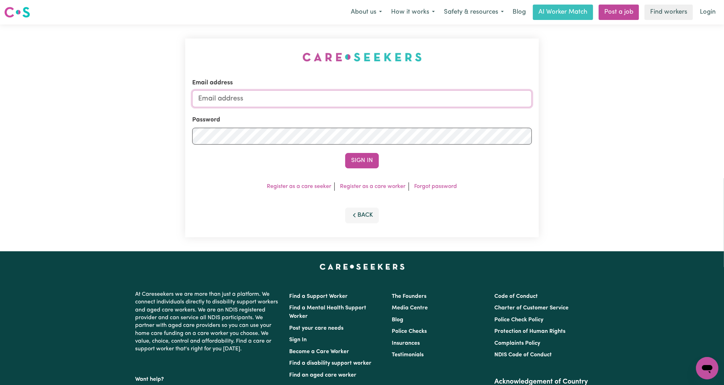
click at [371, 91] on input "Email address" at bounding box center [362, 98] width 340 height 17
type input "kyleebowringworker@careseekers.com.au"
click at [345, 153] on button "Sign In" at bounding box center [362, 160] width 34 height 15
